Goal: Task Accomplishment & Management: Manage account settings

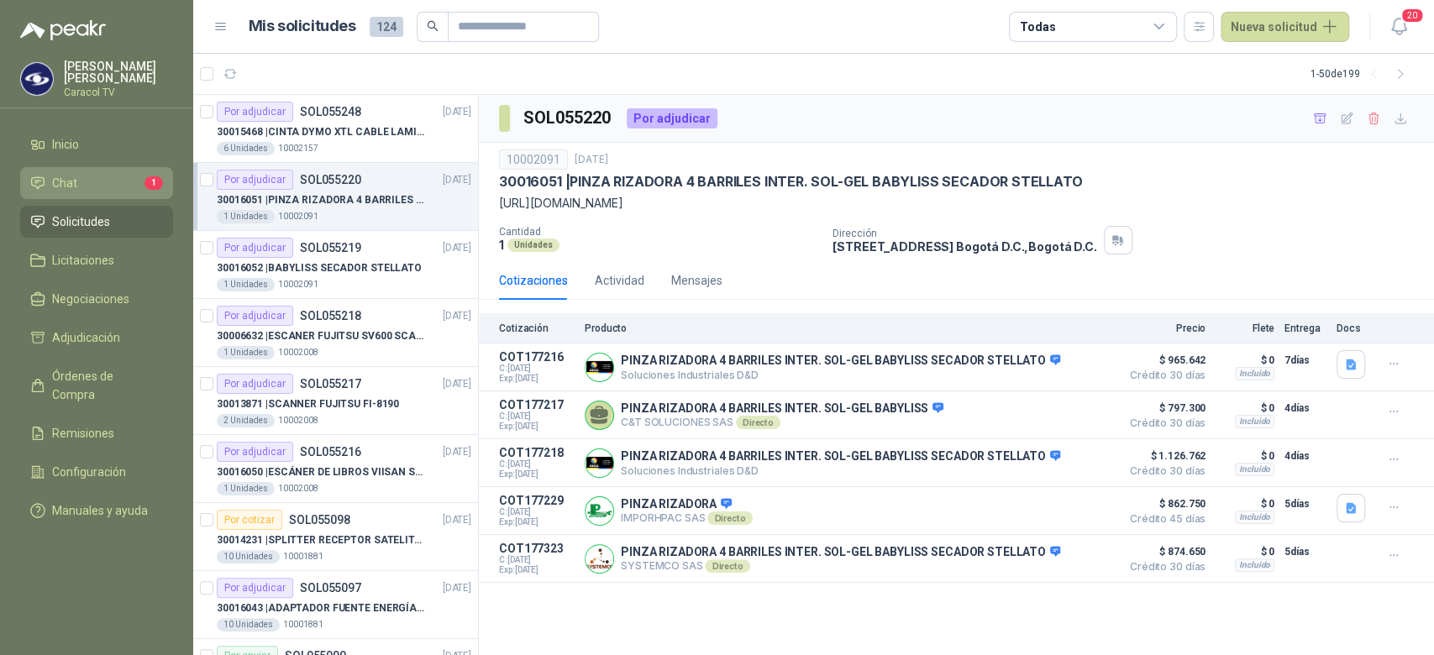
click at [98, 171] on link "Chat 1" at bounding box center [96, 183] width 153 height 32
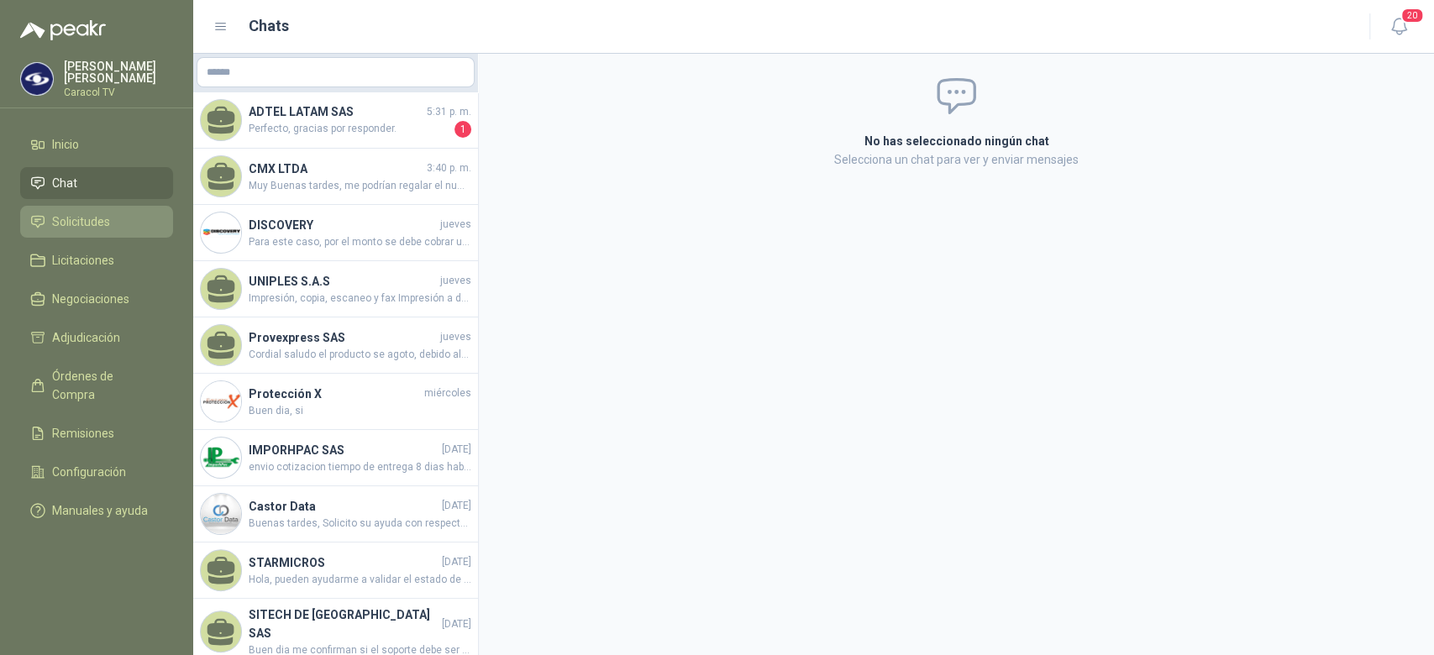
click at [107, 218] on span "Solicitudes" at bounding box center [81, 222] width 58 height 18
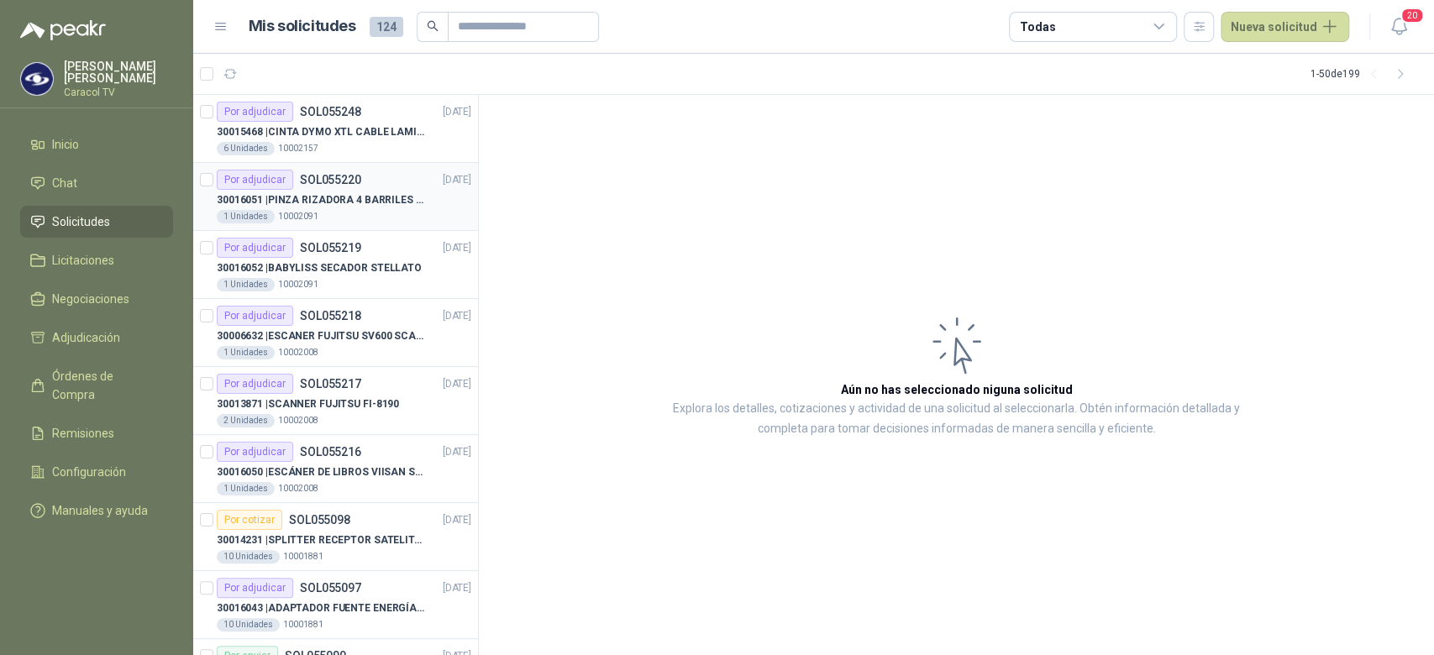
click at [291, 178] on div "Por adjudicar SOL055220" at bounding box center [289, 180] width 145 height 20
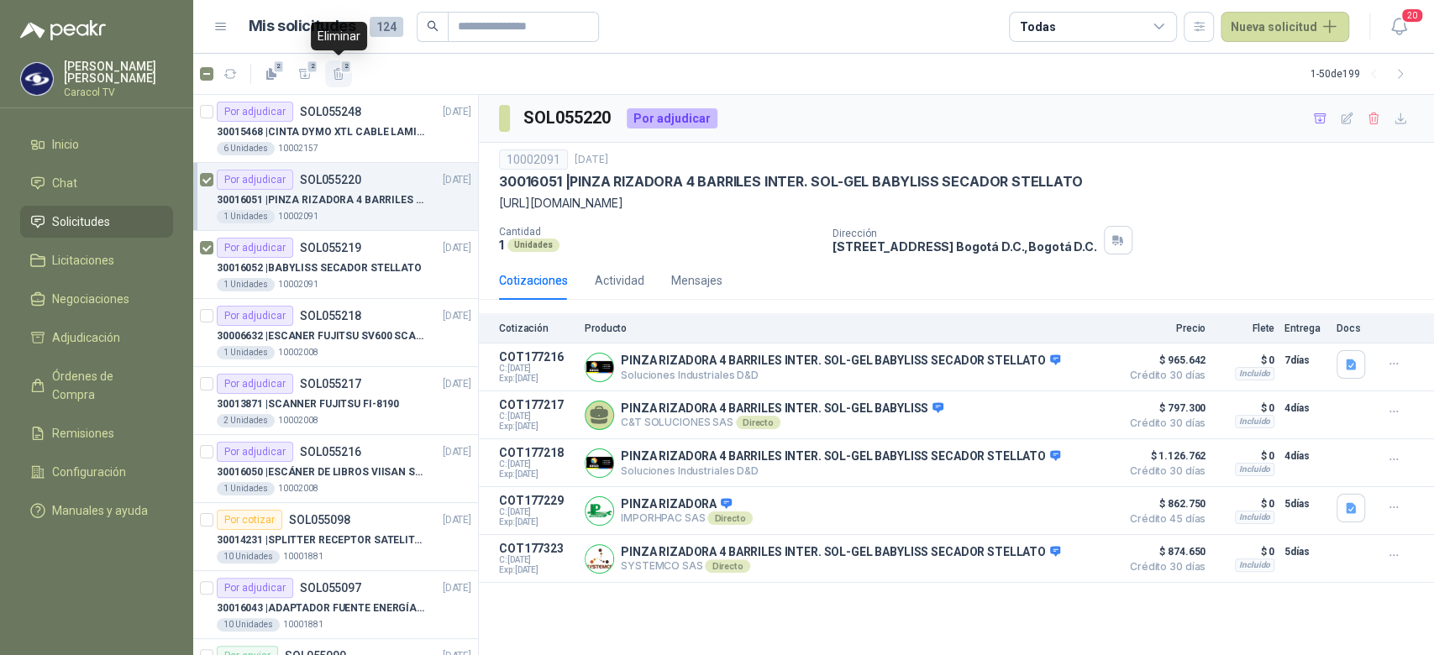
click at [341, 72] on icon "button" at bounding box center [339, 74] width 14 height 14
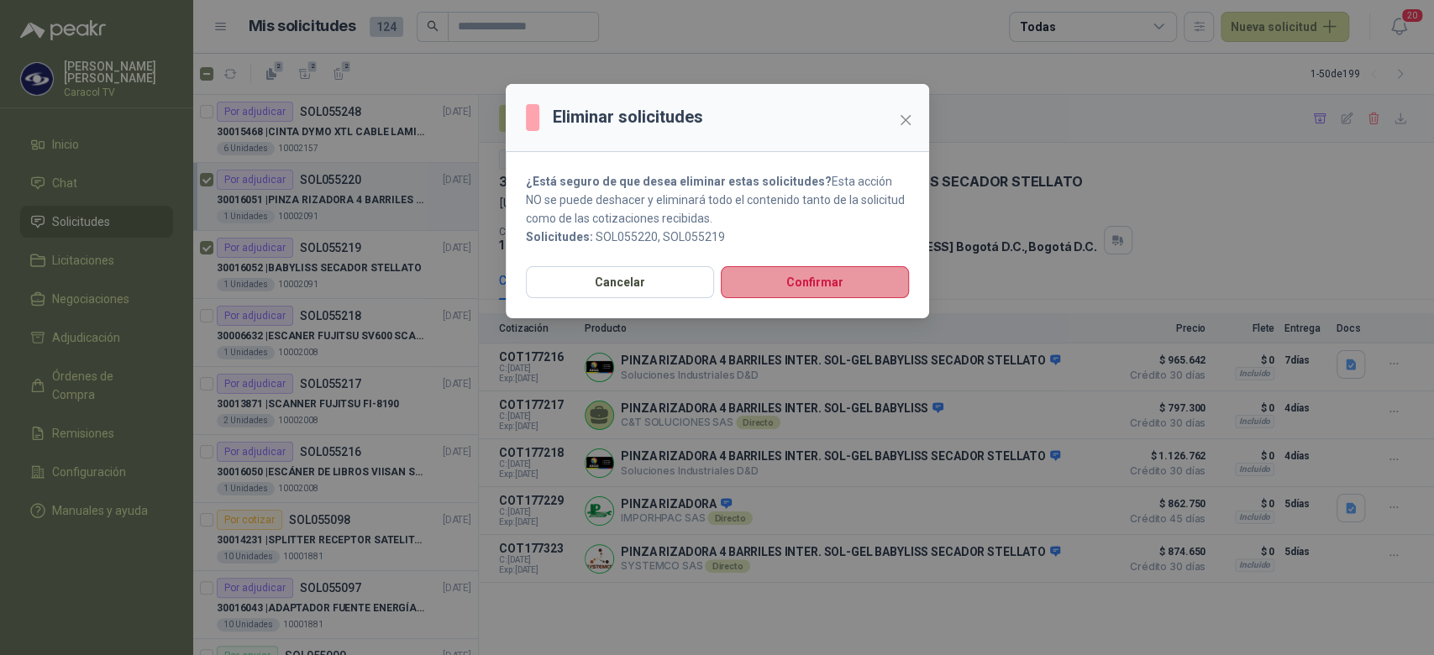
click at [808, 271] on button "Confirmar" at bounding box center [815, 282] width 188 height 32
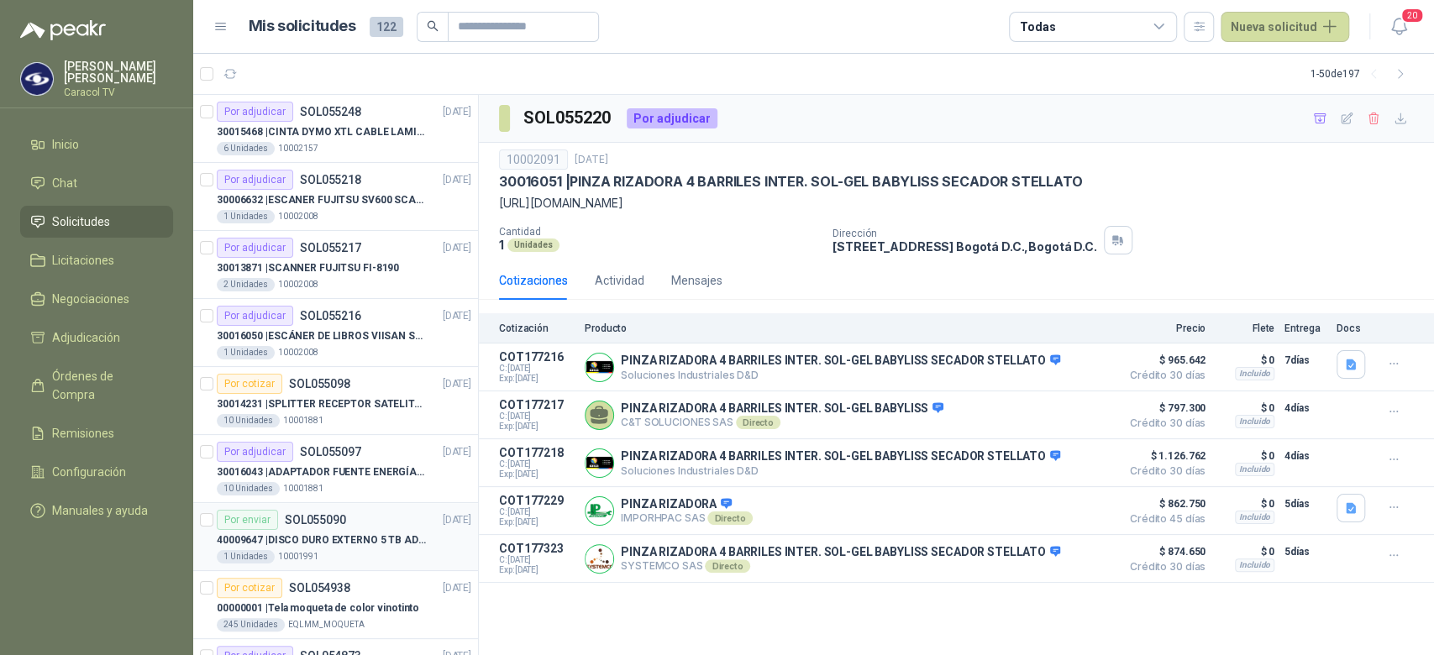
click at [368, 523] on div "Por enviar SOL055090 [DATE]" at bounding box center [344, 520] width 255 height 20
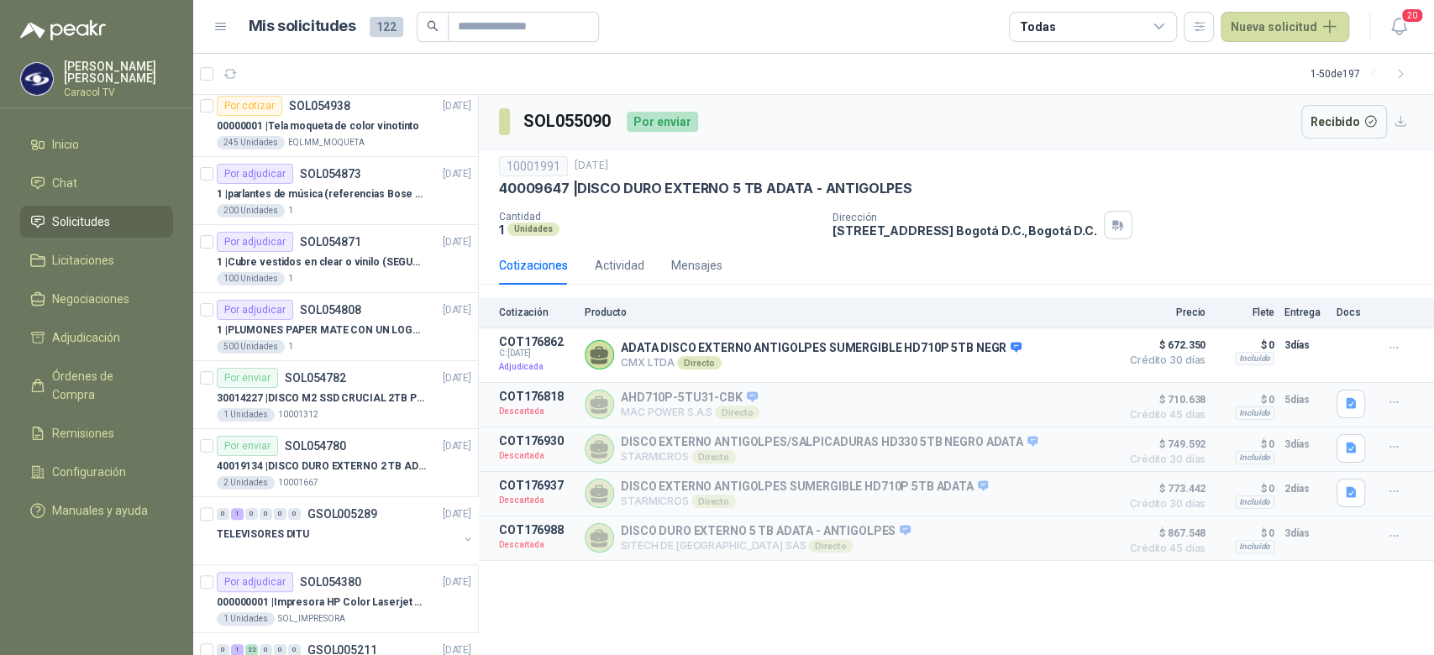
scroll to position [491, 0]
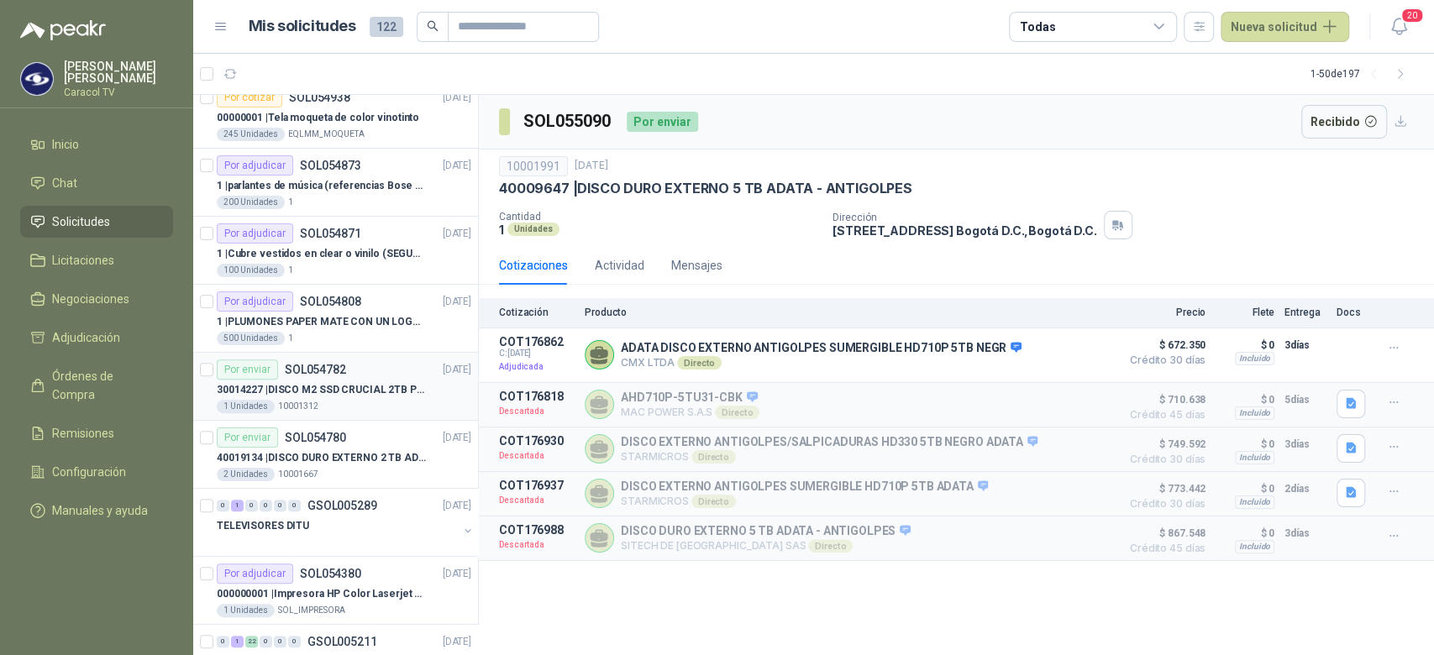
click at [341, 405] on div "1 Unidades 10001312" at bounding box center [344, 406] width 255 height 13
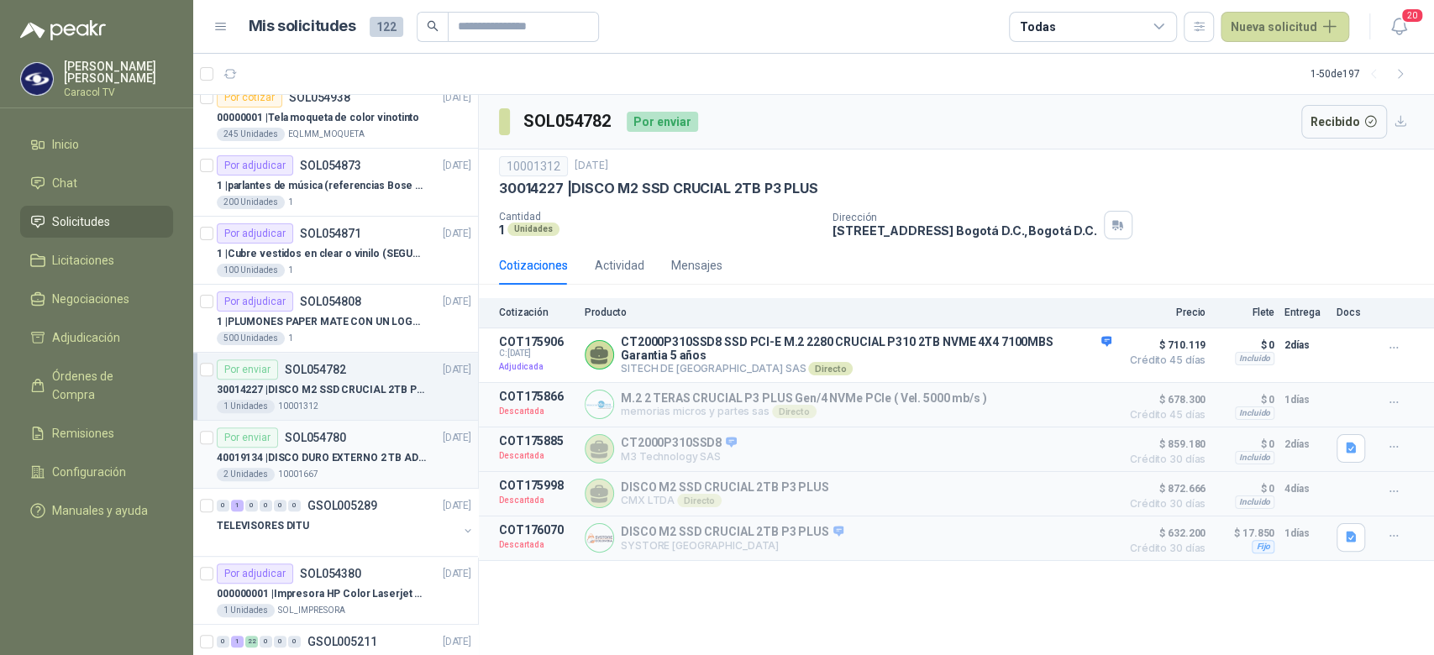
click at [362, 440] on div "Por enviar SOL054780 [DATE]" at bounding box center [344, 438] width 255 height 20
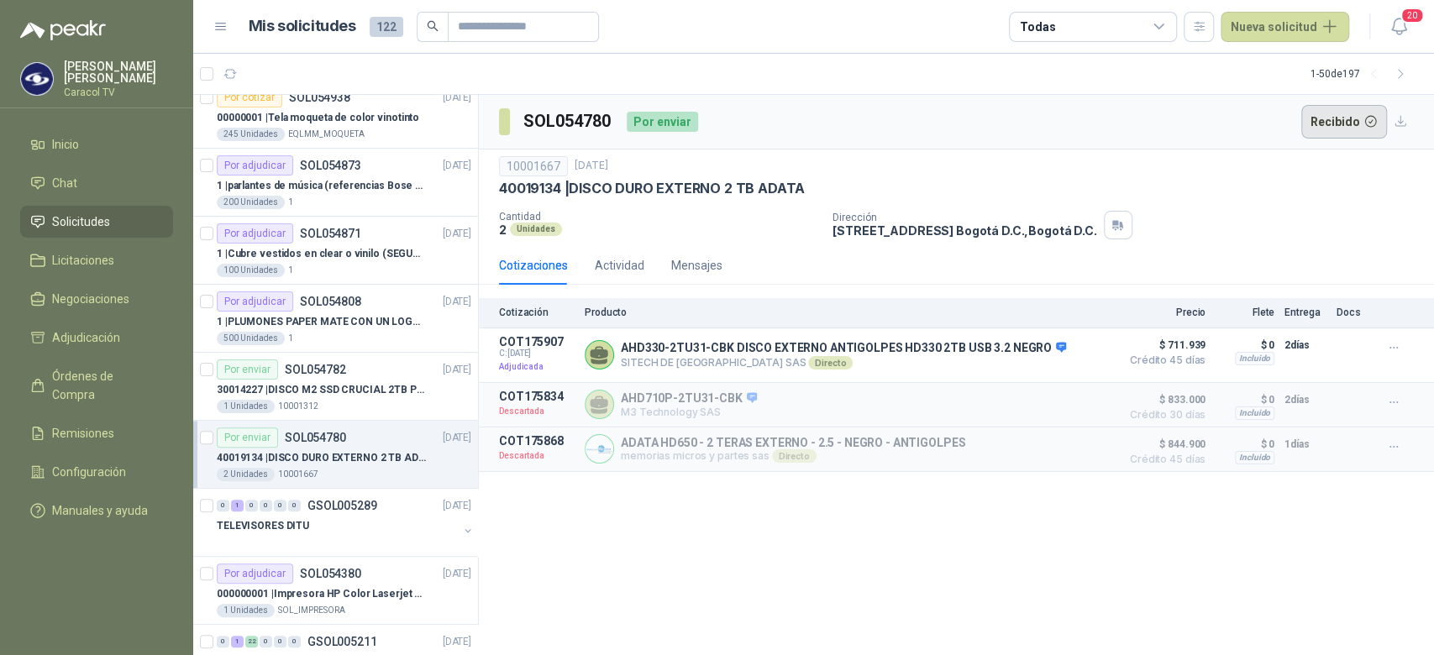
click at [1331, 108] on button "Recibido" at bounding box center [1345, 122] width 87 height 34
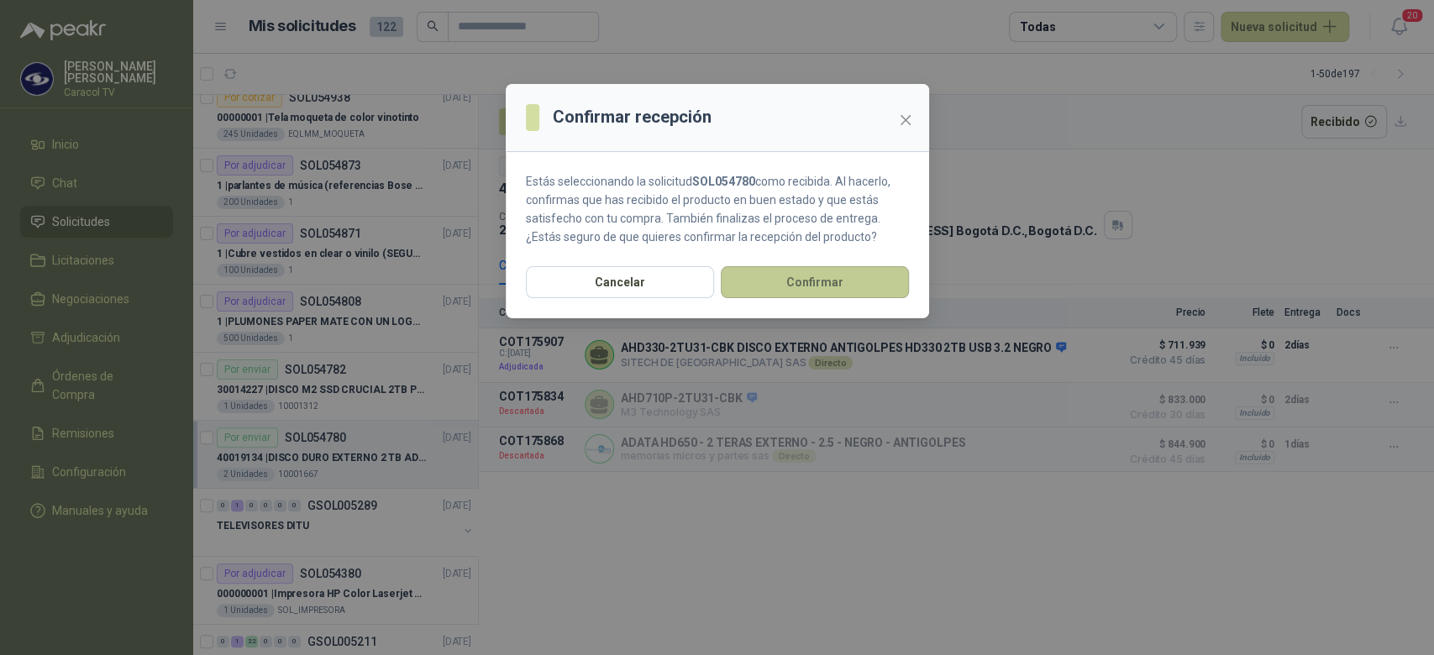
click at [878, 274] on button "Confirmar" at bounding box center [815, 282] width 188 height 32
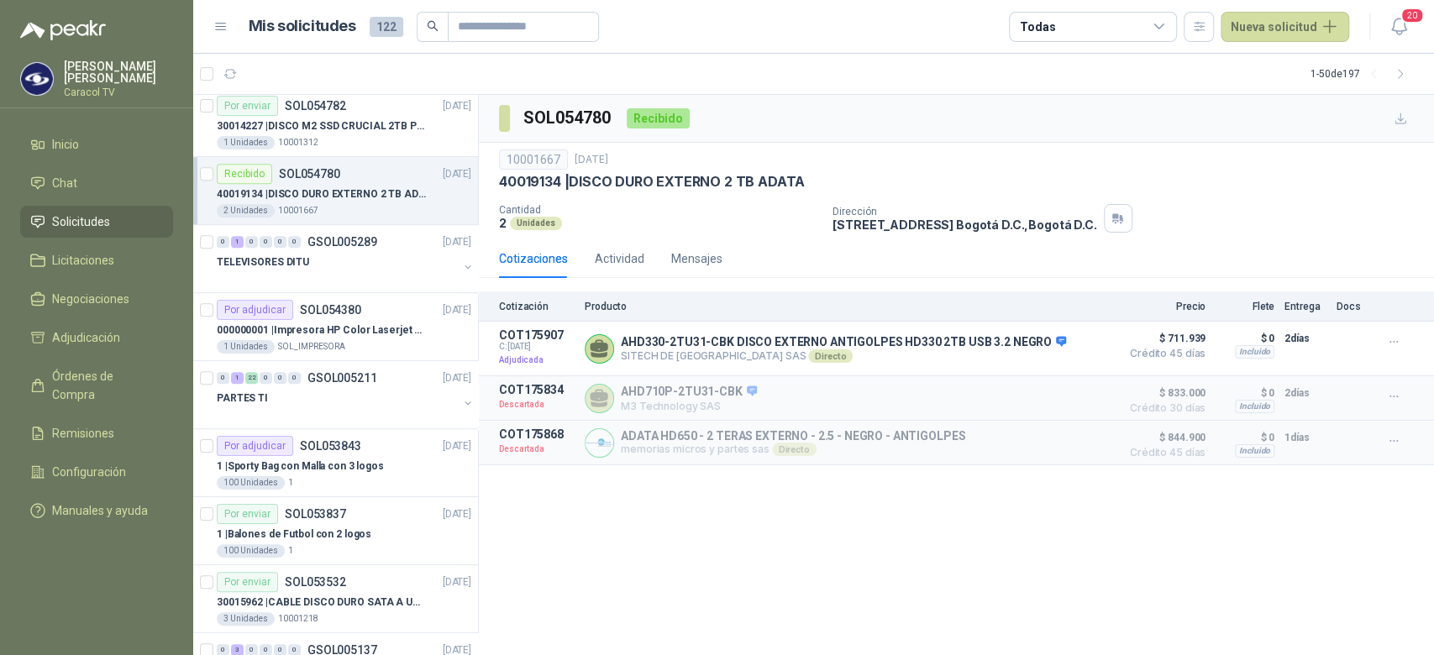
scroll to position [768, 0]
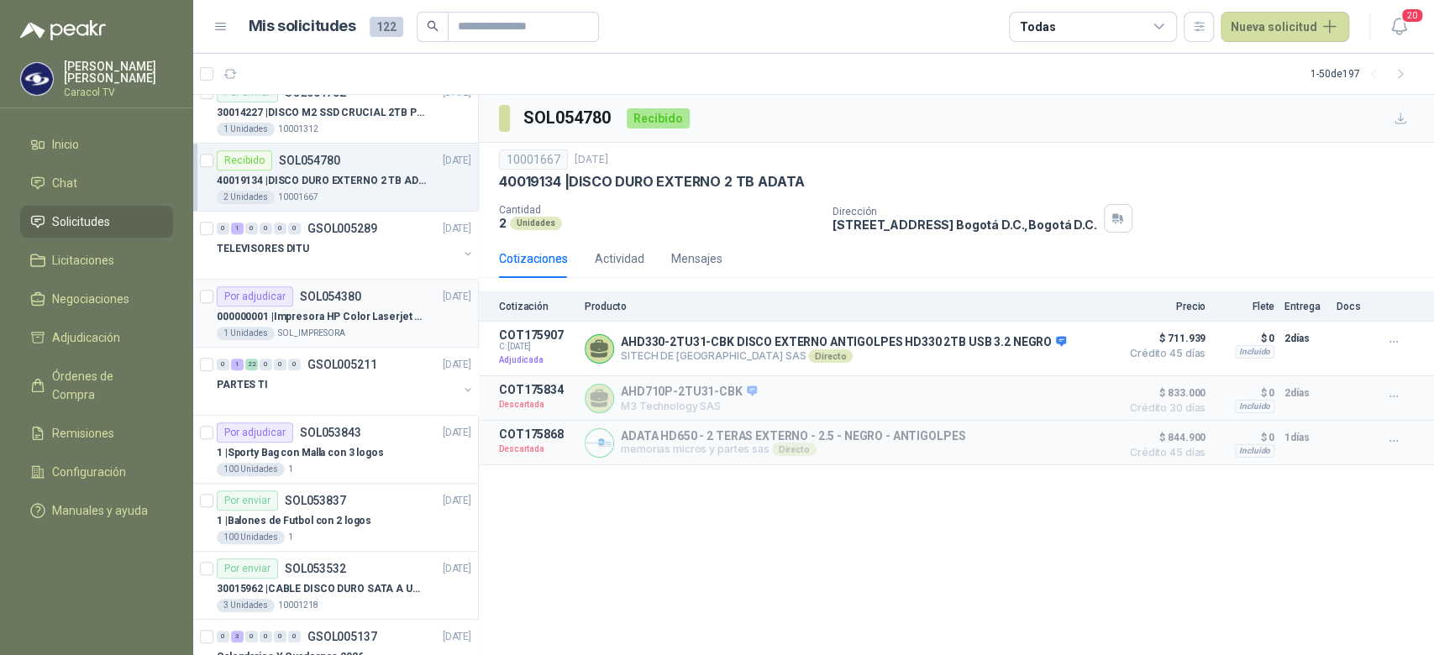
click at [396, 303] on div "Por adjudicar SOL054380 [DATE]" at bounding box center [344, 297] width 255 height 20
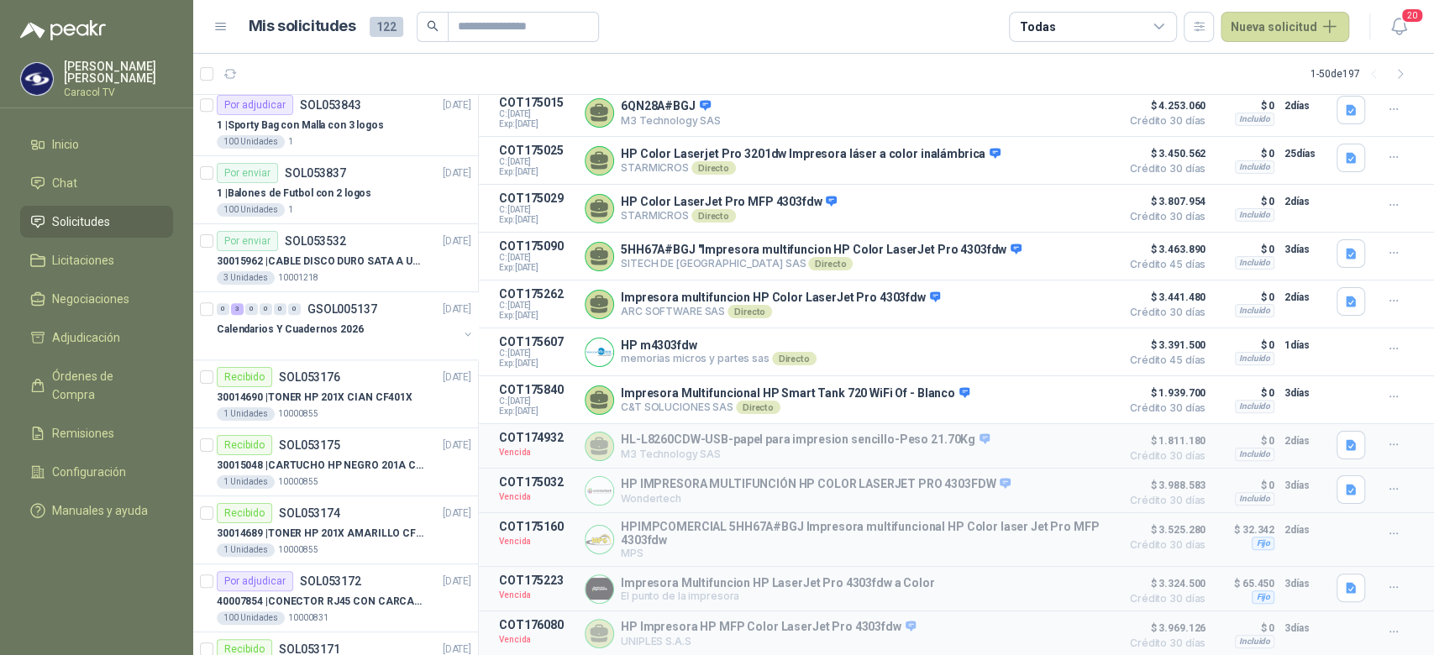
scroll to position [1100, 0]
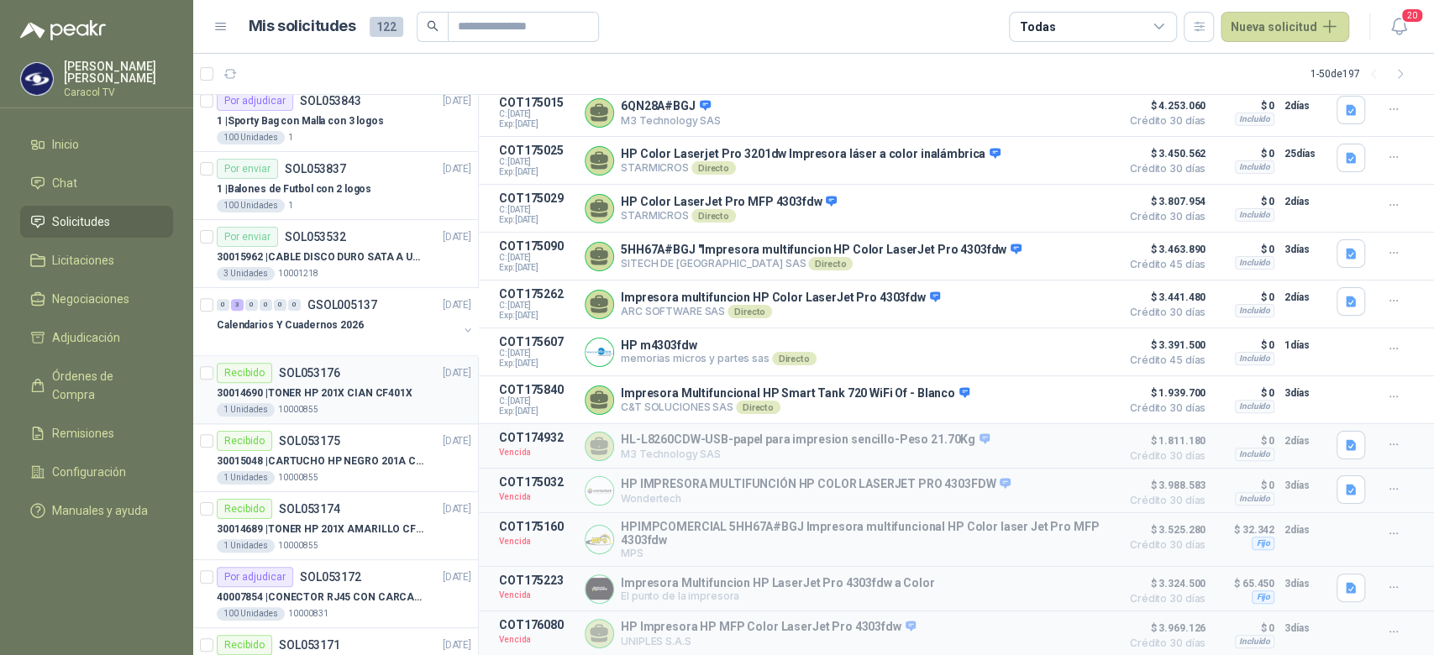
click at [355, 392] on p "30014690 | TONER HP 201X CIAN CF401X" at bounding box center [315, 394] width 196 height 16
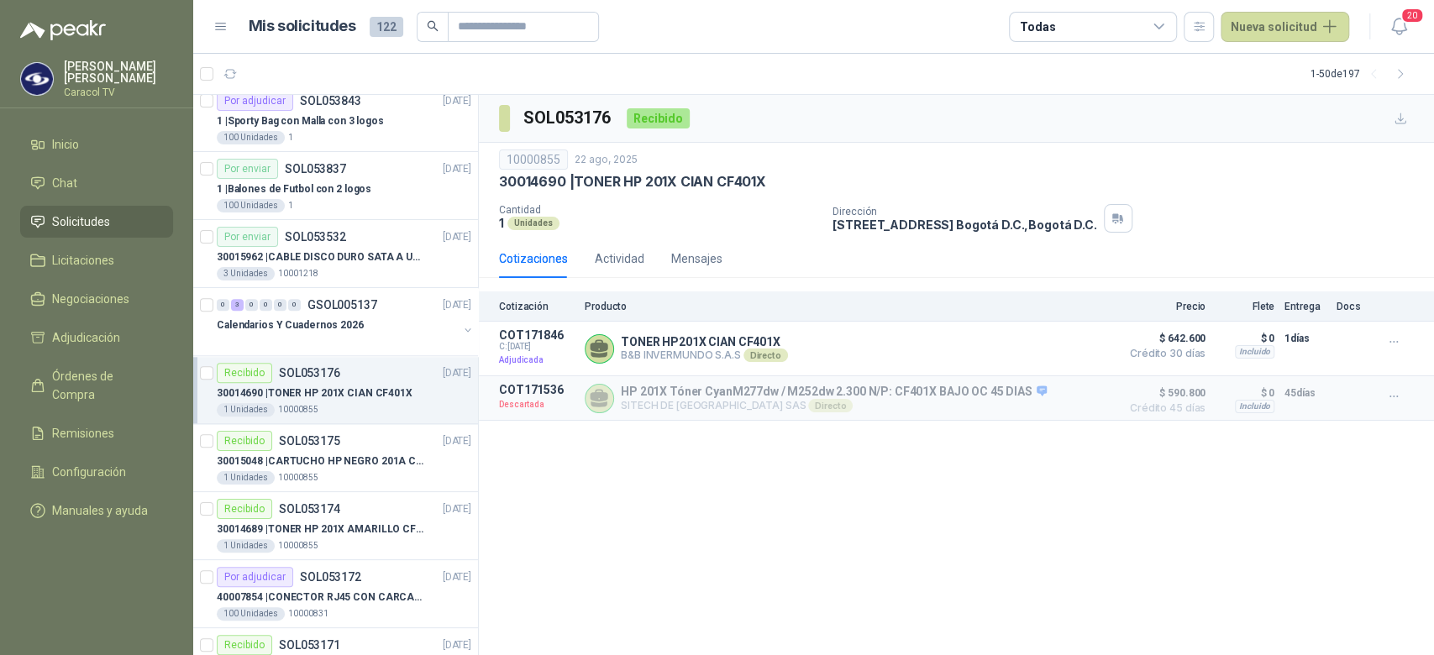
click at [318, 390] on p "30014690 | TONER HP 201X CIAN CF401X" at bounding box center [315, 394] width 196 height 16
click at [357, 597] on p "40007854 | CONECTOR RJ45 CON CARCASA CAT 5E" at bounding box center [321, 598] width 209 height 16
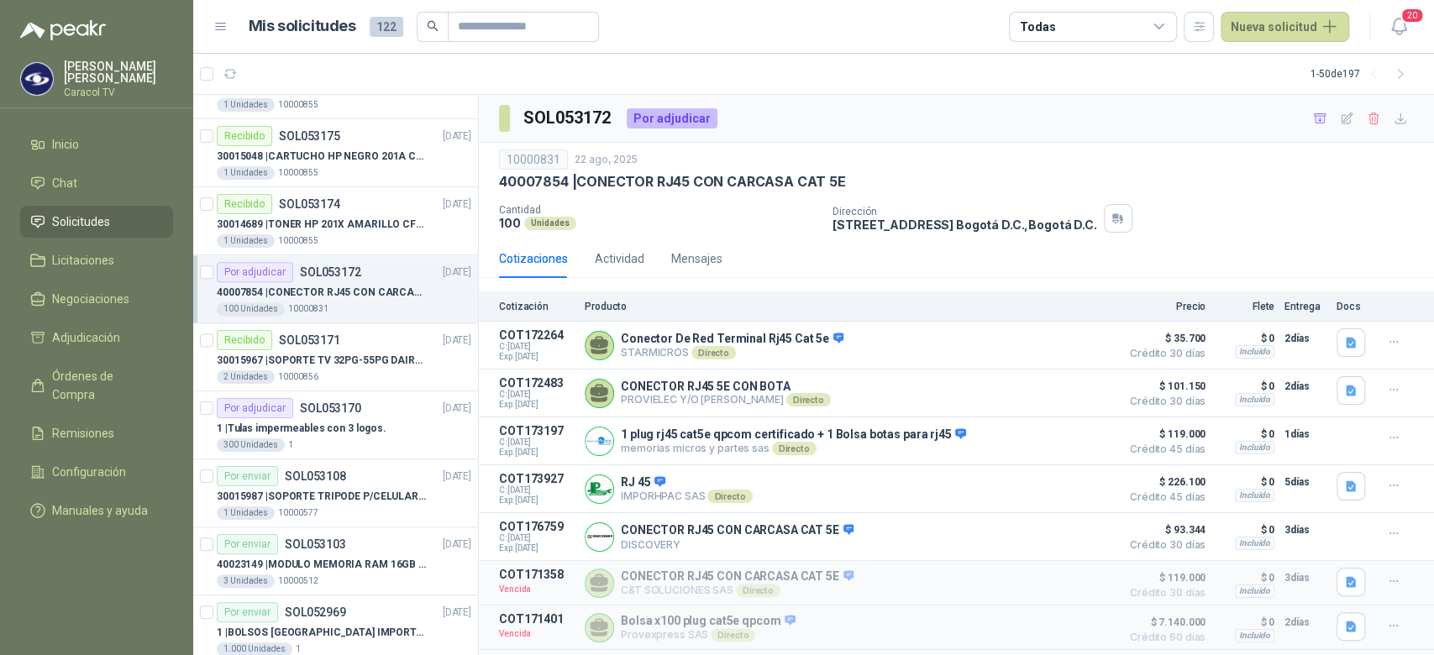
scroll to position [1410, 0]
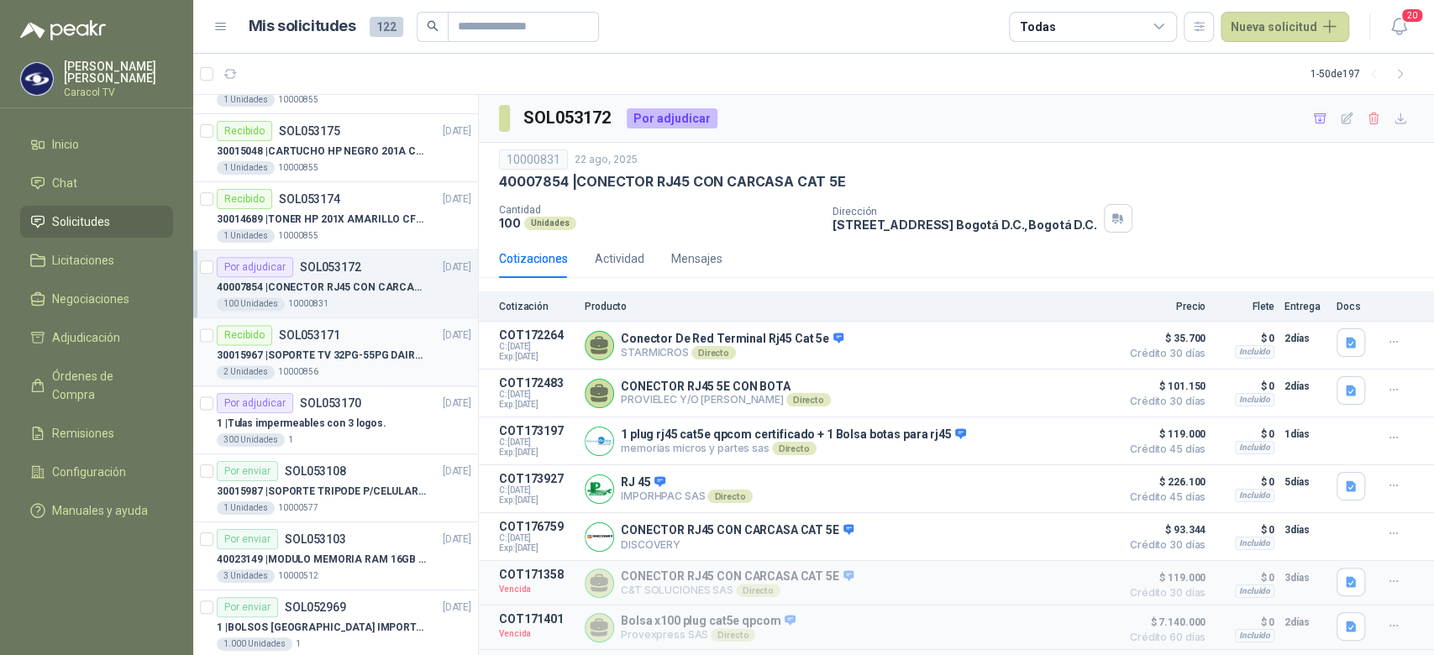
click at [331, 366] on div "2 Unidades 10000856" at bounding box center [344, 372] width 255 height 13
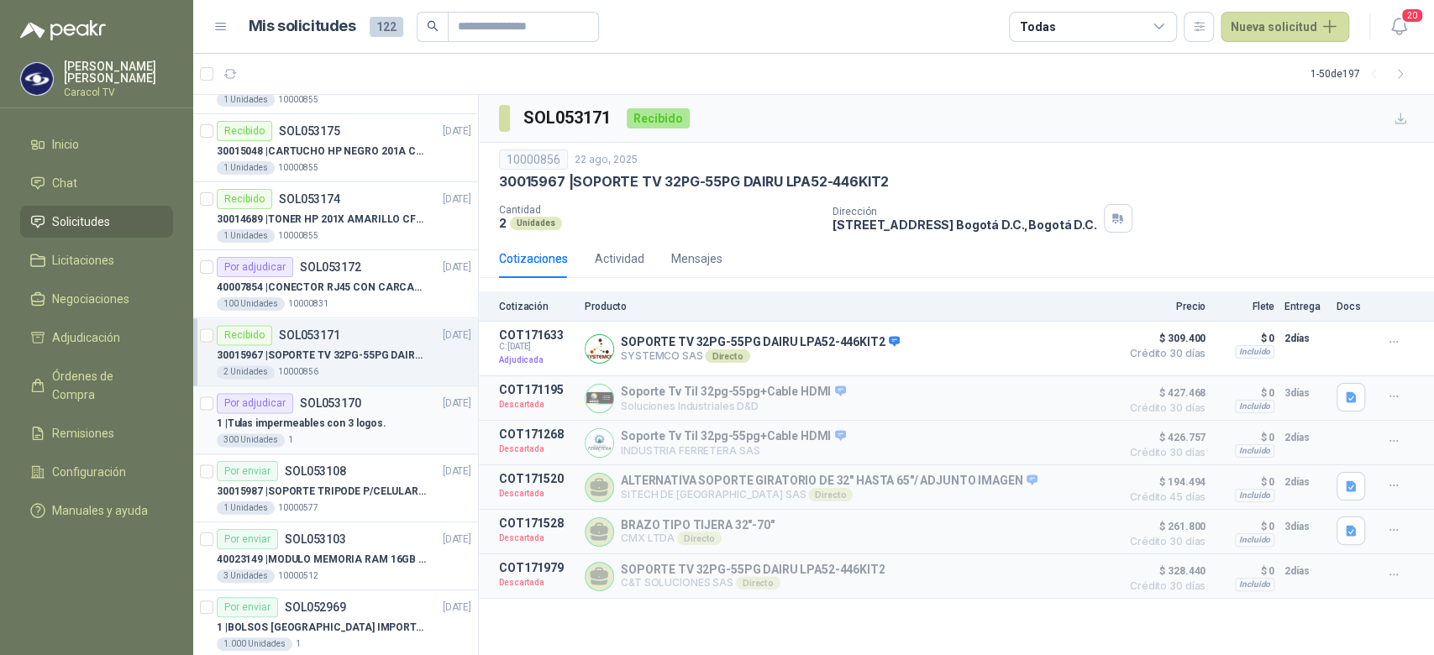
click at [333, 416] on p "1 | Tulas impermeables con 3 logos." at bounding box center [302, 424] width 170 height 16
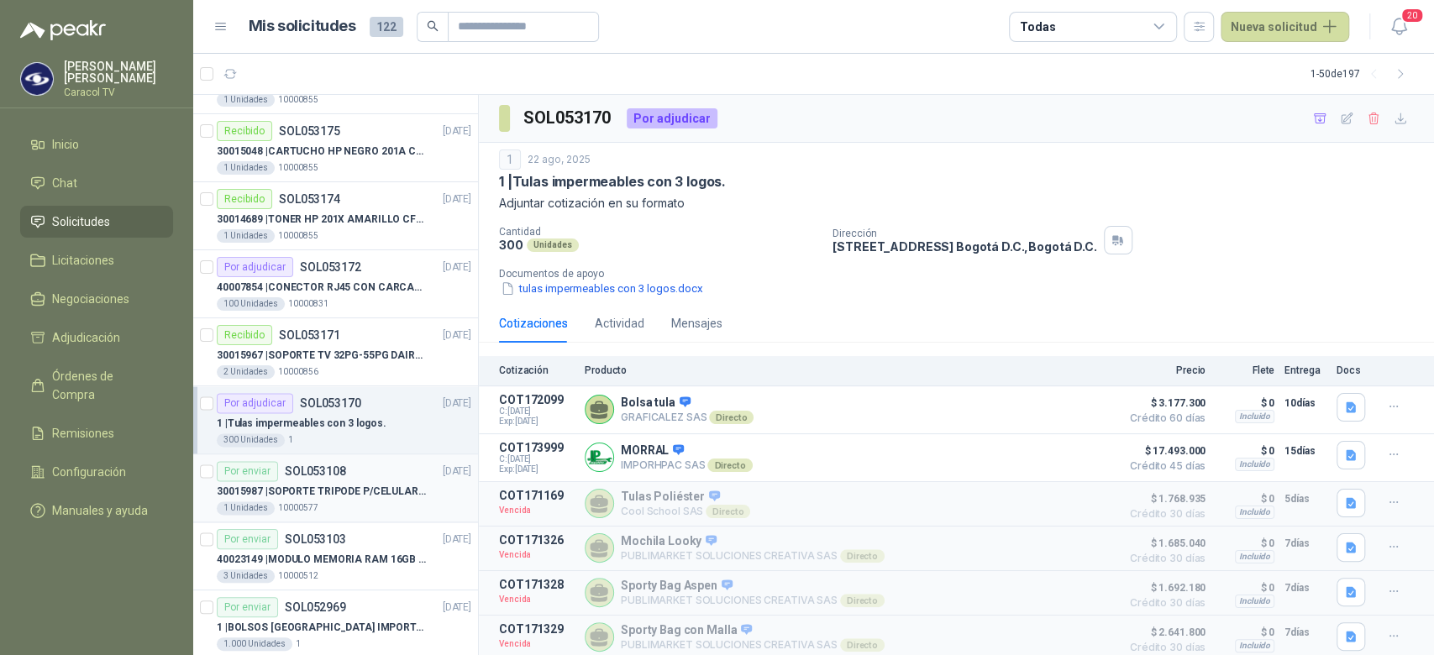
click at [374, 487] on p "30015987 | SOPORTE TRIPODE P/CELULAR GENERICO" at bounding box center [321, 492] width 209 height 16
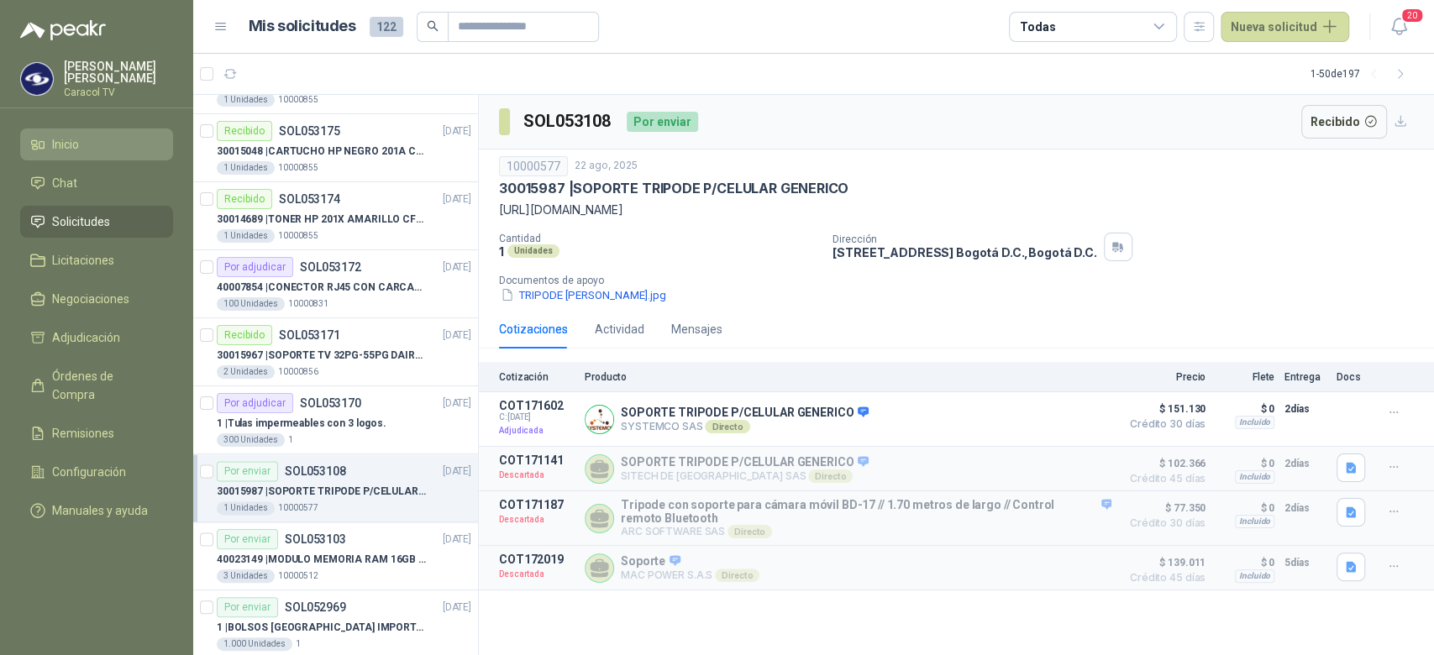
click at [91, 157] on link "Inicio" at bounding box center [96, 145] width 153 height 32
